Goal: Task Accomplishment & Management: Use online tool/utility

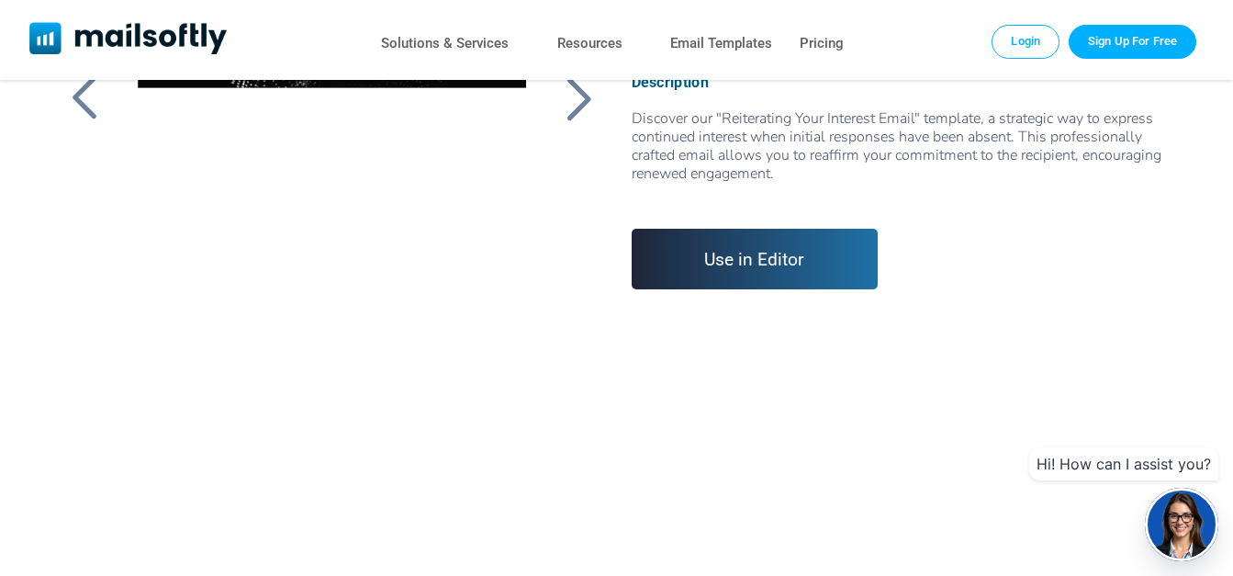
scroll to position [257, 0]
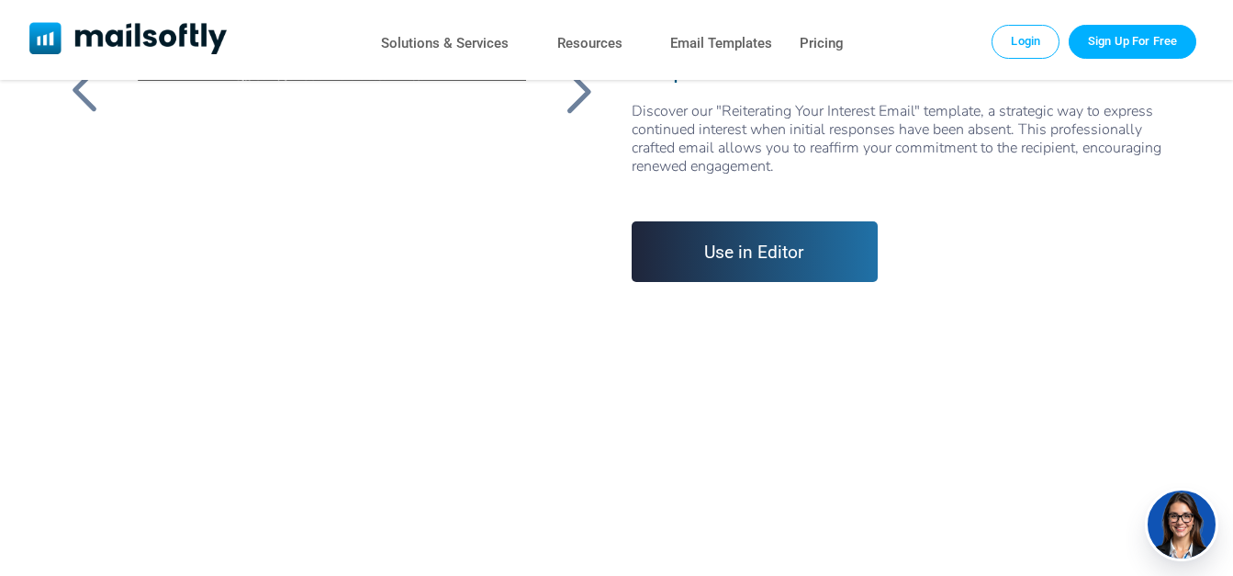
click at [1176, 524] on div at bounding box center [1181, 524] width 73 height 73
click at [726, 251] on link "Use in Editor" at bounding box center [755, 251] width 247 height 61
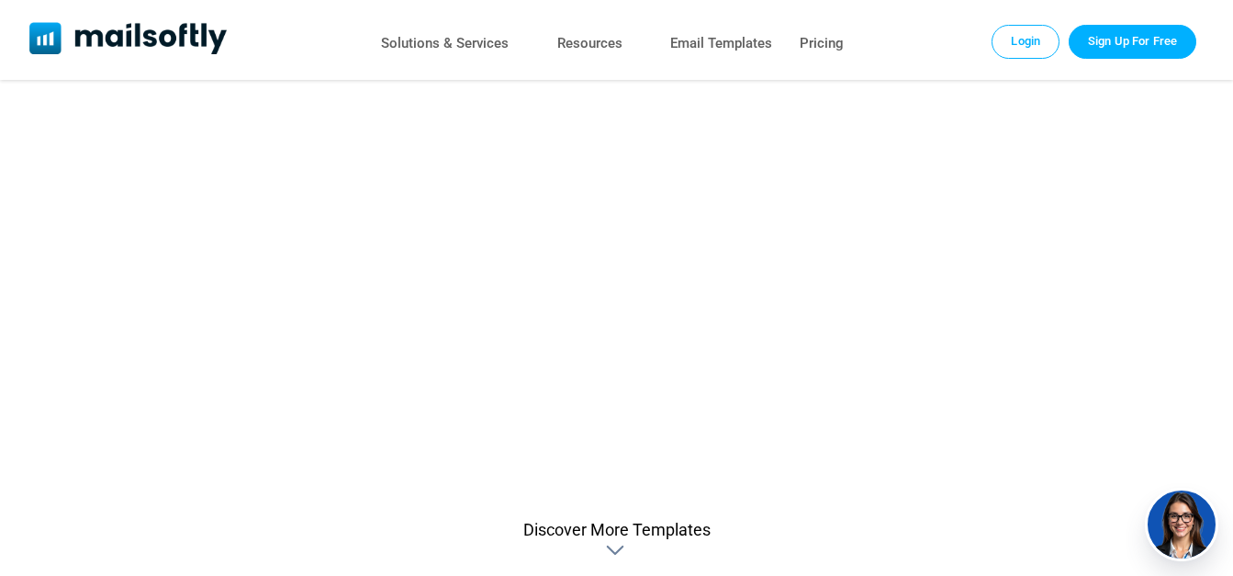
scroll to position [795, 0]
